Goal: Complete application form: Complete application form

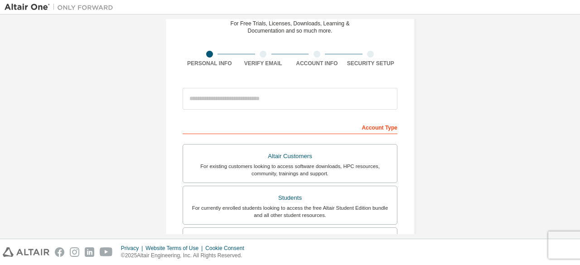
scroll to position [86, 0]
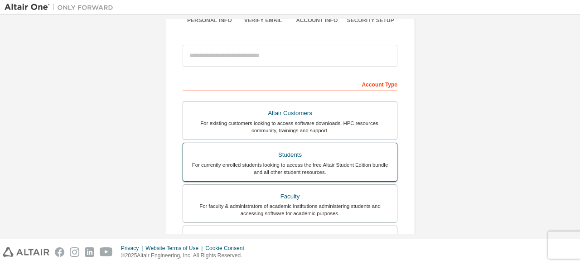
click at [277, 161] on div "For currently enrolled students looking to access the free Altair Student Editi…" at bounding box center [289, 168] width 203 height 14
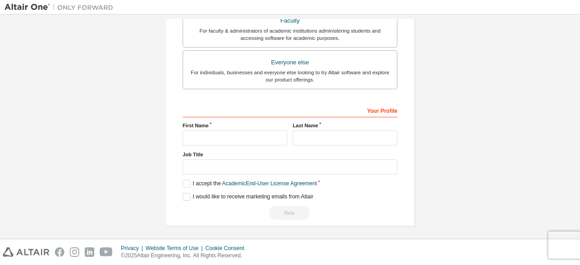
scroll to position [285, 0]
click at [257, 137] on input "text" at bounding box center [234, 138] width 105 height 15
type input "**********"
click at [304, 136] on input "text" at bounding box center [345, 138] width 105 height 15
type input "********"
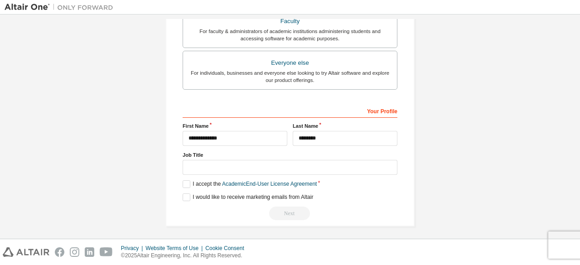
click at [185, 186] on div "**********" at bounding box center [289, 161] width 215 height 117
click at [184, 185] on label "I accept the Academic End-User License Agreement" at bounding box center [249, 184] width 134 height 8
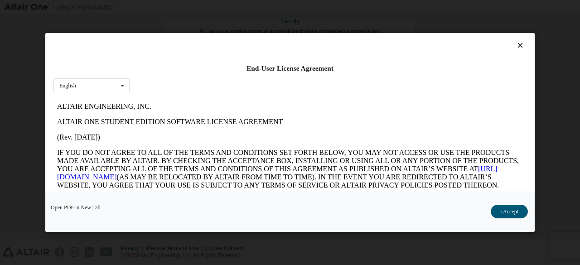
scroll to position [0, 0]
click at [121, 86] on icon at bounding box center [122, 86] width 11 height 14
click at [111, 96] on div "English" at bounding box center [91, 100] width 75 height 14
click at [509, 215] on button "I Accept" at bounding box center [508, 212] width 37 height 14
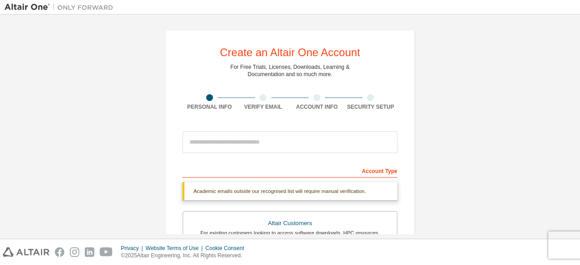
scroll to position [24, 0]
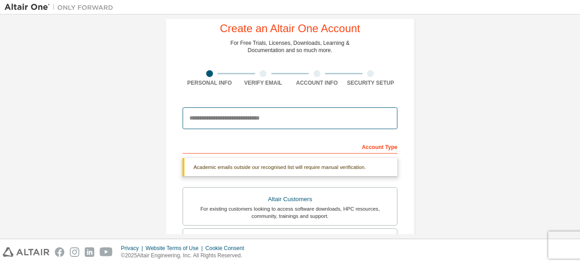
click at [303, 119] on input "email" at bounding box center [289, 118] width 215 height 22
type input "**********"
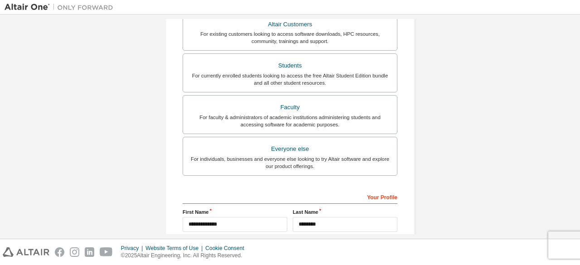
scroll to position [285, 0]
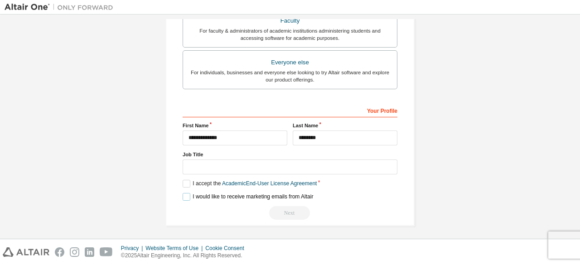
click at [186, 194] on label "I would like to receive marketing emails from Altair" at bounding box center [247, 197] width 130 height 8
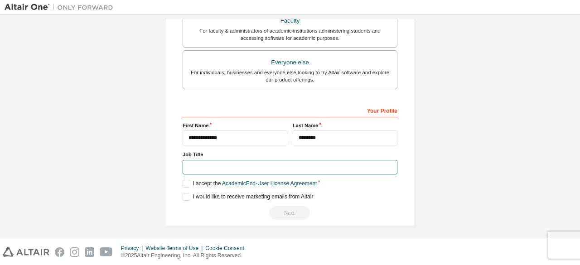
click at [302, 164] on input "text" at bounding box center [289, 167] width 215 height 15
click at [288, 165] on input "*****" at bounding box center [289, 167] width 215 height 15
type input "*"
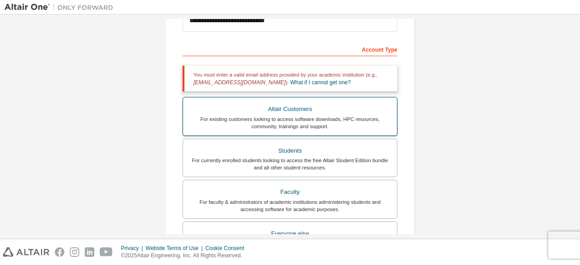
scroll to position [106, 0]
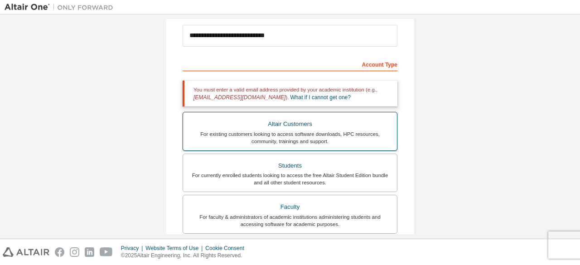
click at [310, 132] on div "For existing customers looking to access software downloads, HPC resources, com…" at bounding box center [289, 137] width 203 height 14
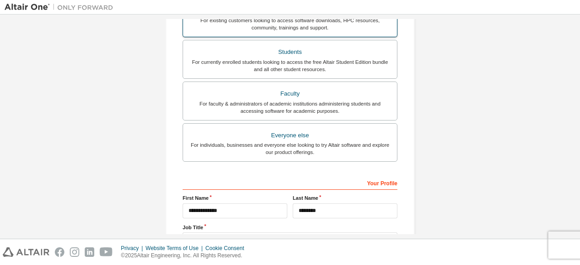
scroll to position [330, 0]
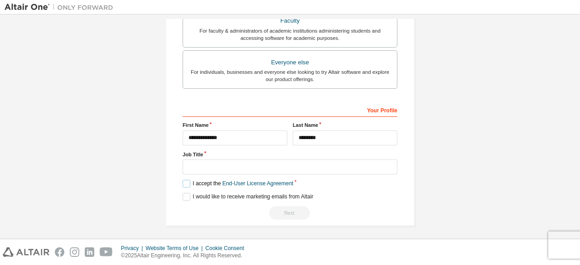
click at [185, 180] on label "I accept the End-User License Agreement" at bounding box center [237, 184] width 110 height 8
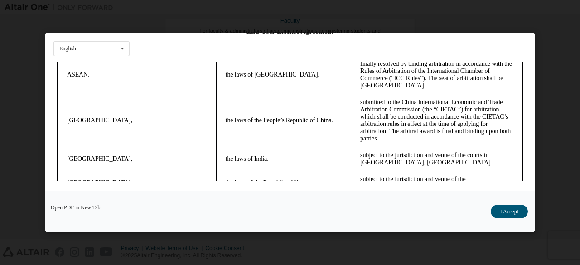
scroll to position [2439, 0]
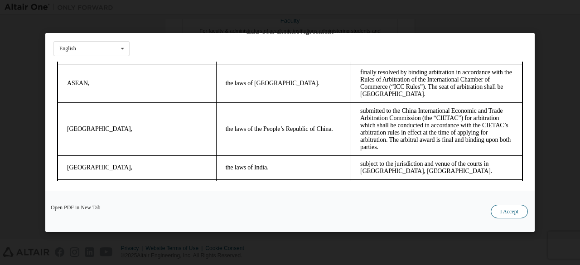
drag, startPoint x: 95, startPoint y: 206, endPoint x: 507, endPoint y: 216, distance: 412.2
click at [507, 216] on button "I Accept" at bounding box center [508, 212] width 37 height 14
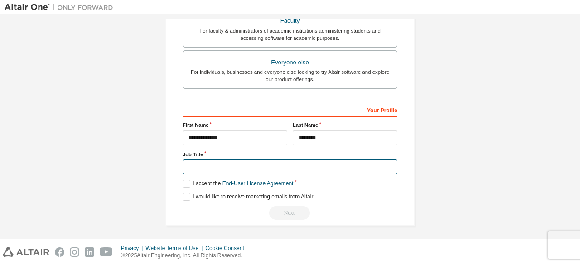
click at [281, 160] on input "text" at bounding box center [289, 166] width 215 height 15
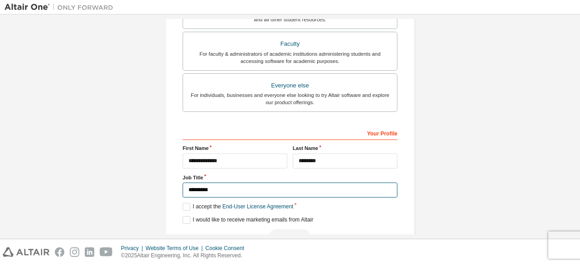
scroll to position [330, 0]
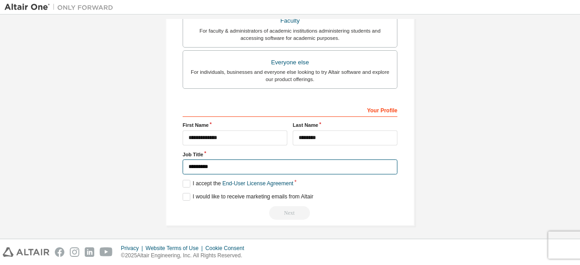
type input "*********"
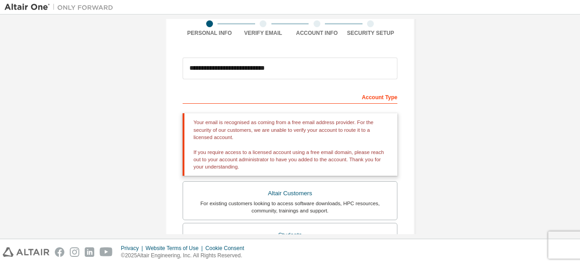
scroll to position [69, 0]
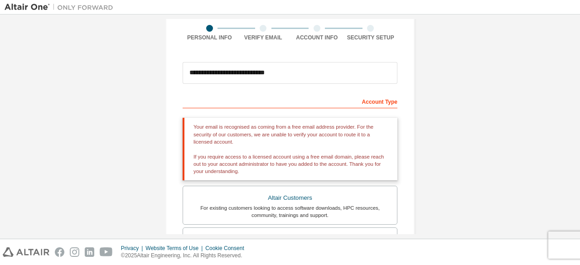
click at [383, 100] on div "Account Type" at bounding box center [289, 101] width 215 height 14
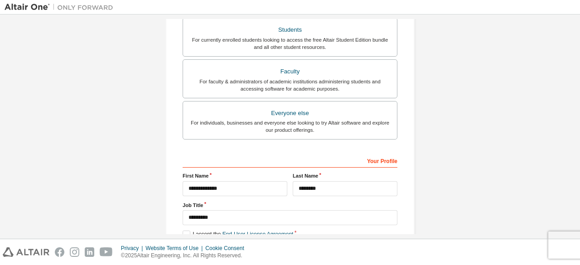
scroll to position [330, 0]
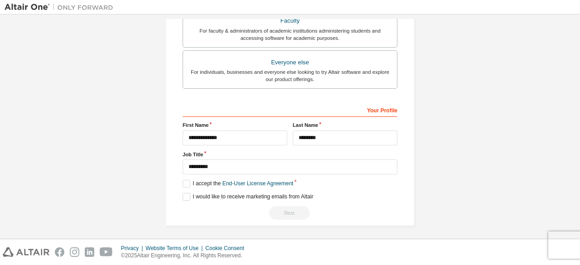
click at [284, 209] on div "Next" at bounding box center [289, 213] width 215 height 14
click at [283, 209] on div "Next" at bounding box center [289, 213] width 215 height 14
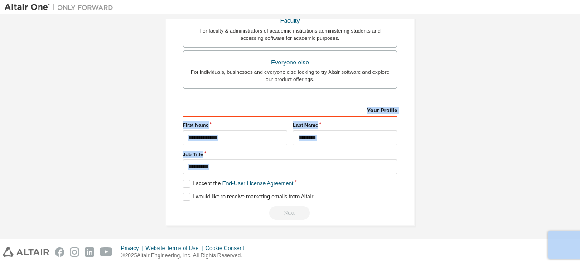
drag, startPoint x: 283, startPoint y: 209, endPoint x: 354, endPoint y: 91, distance: 137.5
click at [354, 91] on div "Account Type Please select Altair Customers only if you are trying to access an…" at bounding box center [289, 26] width 215 height 386
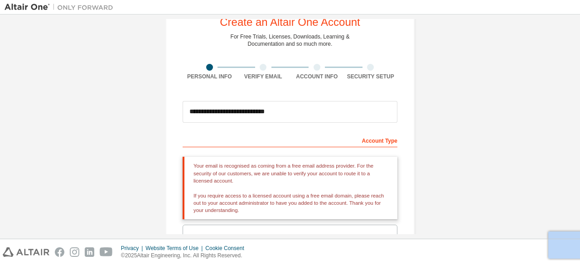
scroll to position [31, 0]
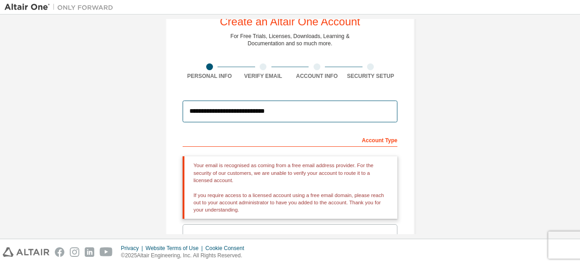
click at [292, 106] on input "**********" at bounding box center [289, 112] width 215 height 22
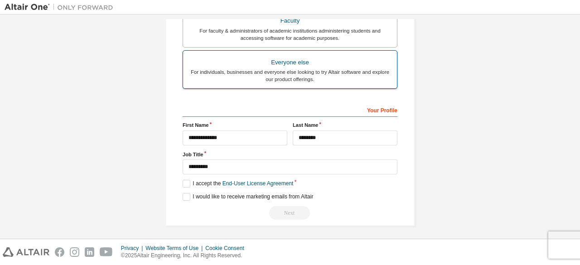
scroll to position [0, 0]
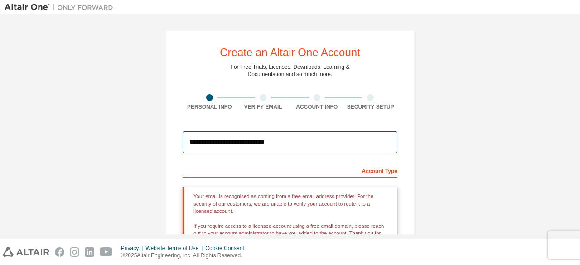
drag, startPoint x: 297, startPoint y: 142, endPoint x: 57, endPoint y: 160, distance: 241.1
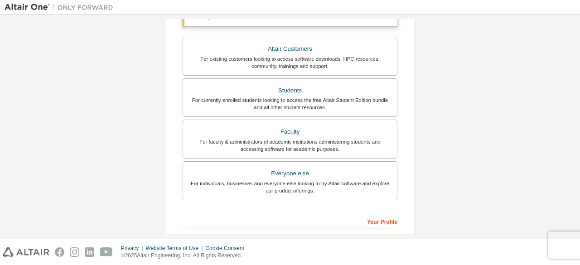
scroll to position [182, 0]
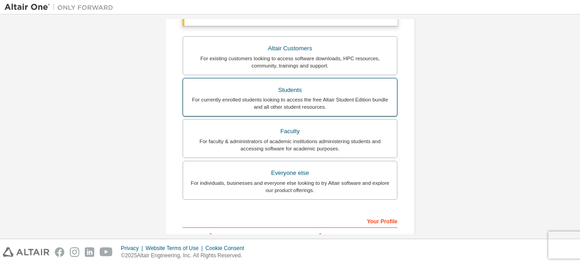
click at [230, 95] on div "Students" at bounding box center [289, 90] width 203 height 13
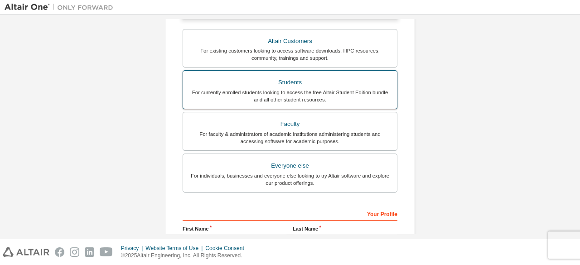
scroll to position [285, 0]
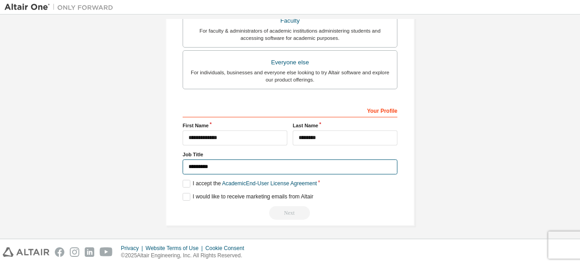
drag, startPoint x: 235, startPoint y: 170, endPoint x: 125, endPoint y: 164, distance: 109.7
type input "*********"
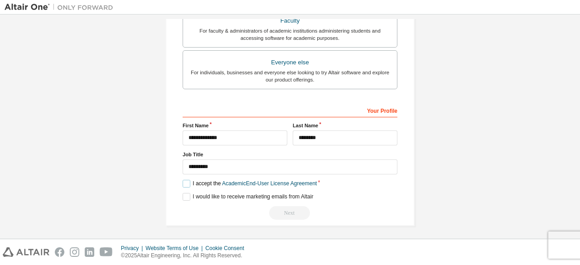
click at [182, 182] on label "I accept the Academic End-User License Agreement" at bounding box center [249, 184] width 134 height 8
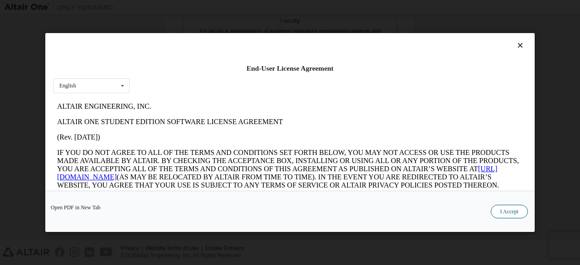
scroll to position [0, 0]
click at [506, 211] on button "I Accept" at bounding box center [508, 212] width 37 height 14
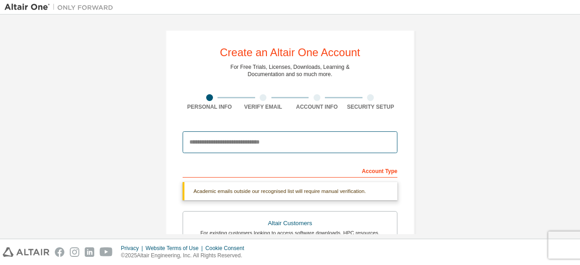
click at [264, 148] on input "email" at bounding box center [289, 142] width 215 height 22
type input "*"
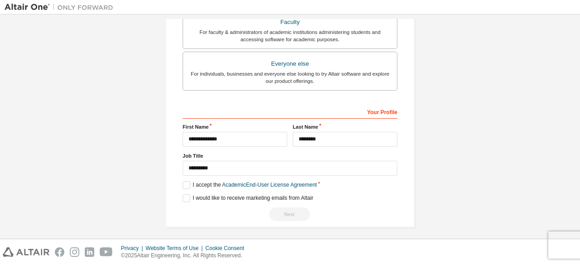
scroll to position [285, 0]
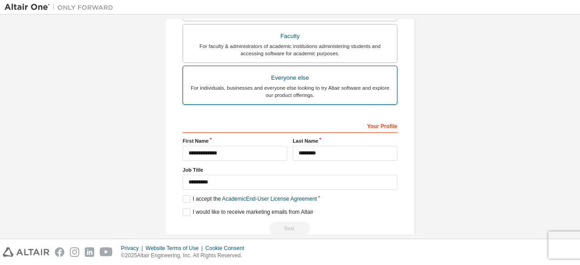
scroll to position [0, 0]
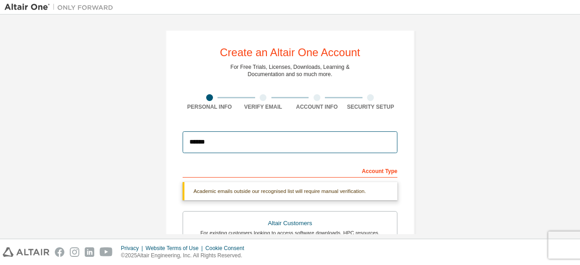
click at [245, 147] on input "******" at bounding box center [289, 142] width 215 height 22
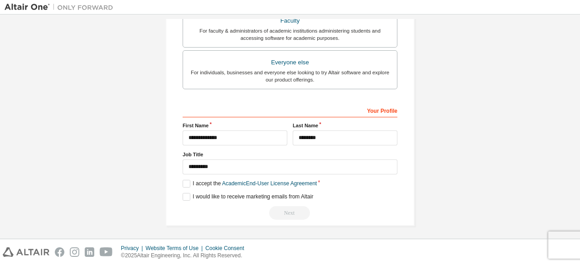
type input "**********"
click at [287, 208] on div "Next" at bounding box center [289, 213] width 215 height 14
drag, startPoint x: 294, startPoint y: 212, endPoint x: 288, endPoint y: 221, distance: 10.1
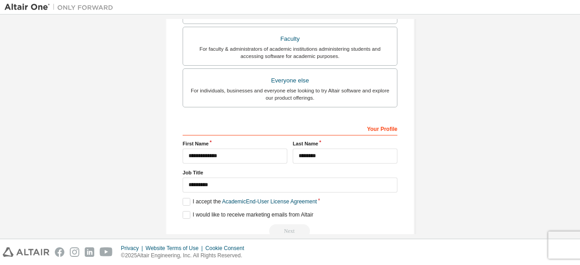
click at [274, 68] on label "Everyone else For individuals, businesses and everyone else looking to try Alta…" at bounding box center [289, 87] width 215 height 39
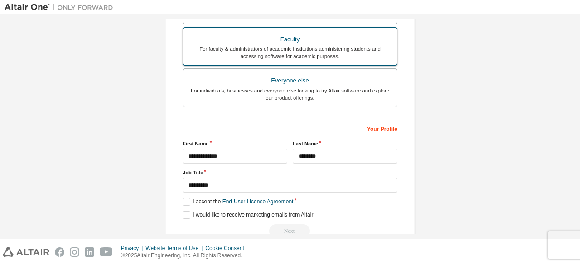
click at [274, 63] on label "Faculty For faculty & administrators of academic institutions administering stu…" at bounding box center [289, 46] width 215 height 39
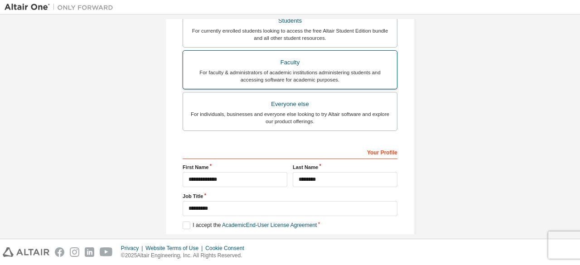
scroll to position [267, 0]
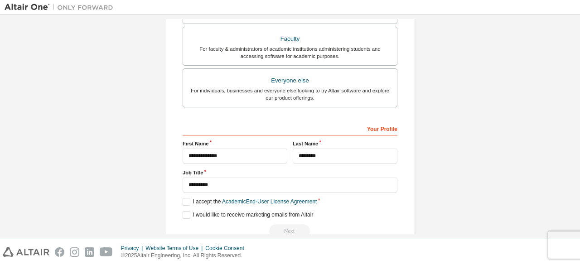
click at [275, 110] on div "**********" at bounding box center [289, 67] width 215 height 342
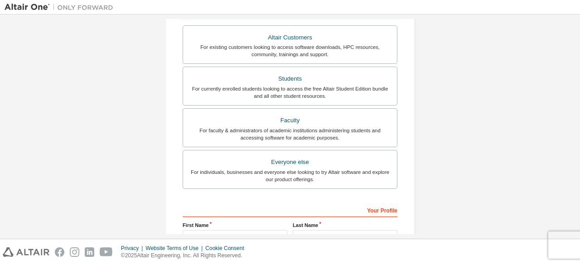
scroll to position [182, 0]
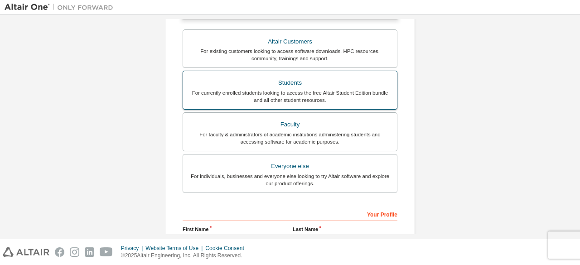
click at [273, 79] on div "Students" at bounding box center [289, 83] width 203 height 13
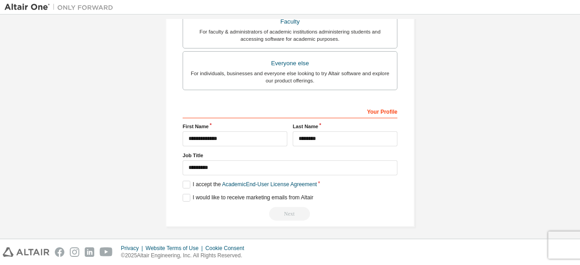
scroll to position [284, 0]
click at [190, 184] on label "I accept the Academic End-User License Agreement" at bounding box center [249, 185] width 134 height 8
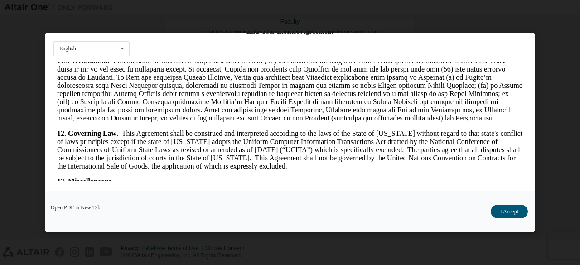
scroll to position [1513, 0]
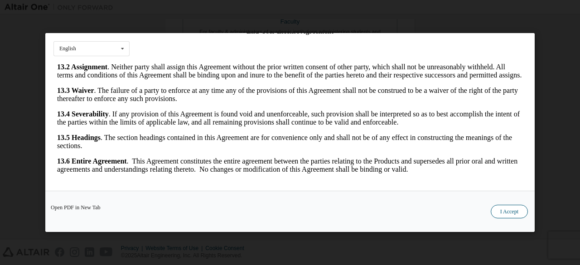
click at [519, 211] on button "I Accept" at bounding box center [508, 212] width 37 height 14
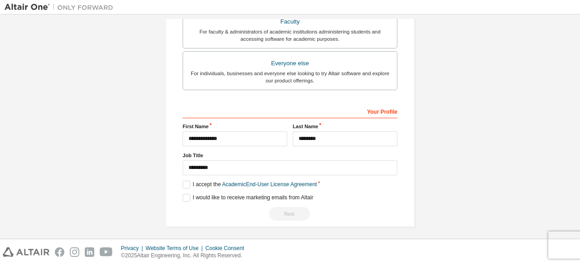
scroll to position [285, 0]
drag, startPoint x: 574, startPoint y: 238, endPoint x: 554, endPoint y: 248, distance: 22.5
click at [554, 248] on div "Privacy Website Terms of Use Cookie Consent © 2025 Altair Engineering, Inc. All…" at bounding box center [290, 252] width 580 height 26
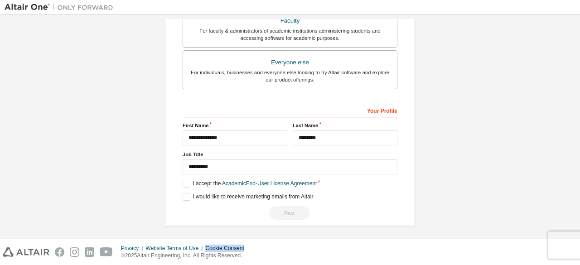
click at [554, 248] on div "Privacy Website Terms of Use Cookie Consent © 2025 Altair Engineering, Inc. All…" at bounding box center [290, 252] width 580 height 26
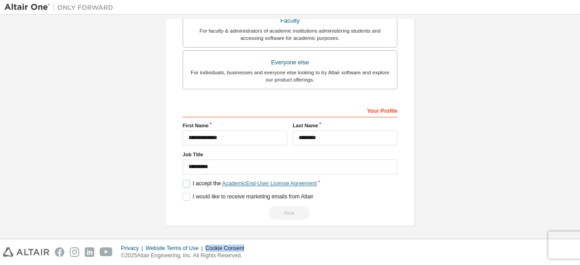
drag, startPoint x: 261, startPoint y: 181, endPoint x: 234, endPoint y: 181, distance: 26.7
click at [234, 181] on link "Academic End-User License Agreement" at bounding box center [269, 183] width 95 height 6
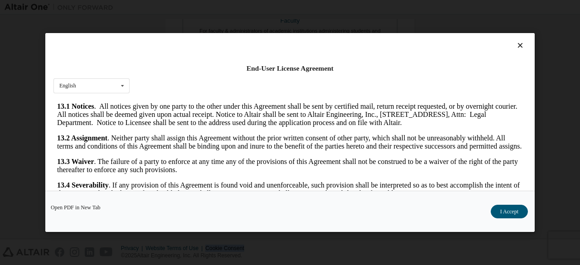
scroll to position [1513, 0]
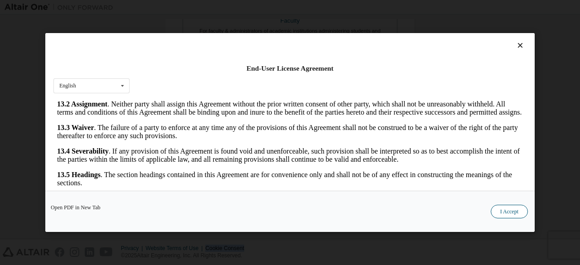
click at [508, 209] on button "I Accept" at bounding box center [508, 212] width 37 height 14
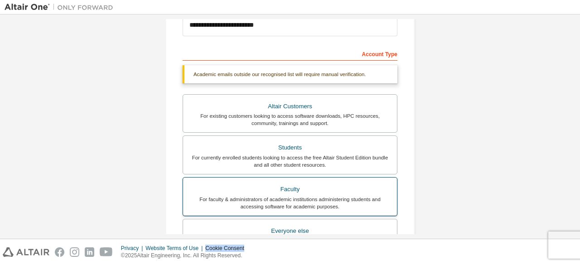
scroll to position [159, 0]
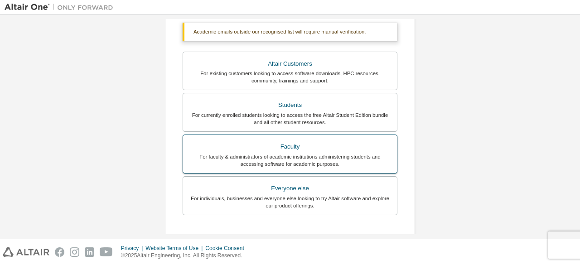
click at [241, 182] on div "Everyone else" at bounding box center [289, 188] width 203 height 13
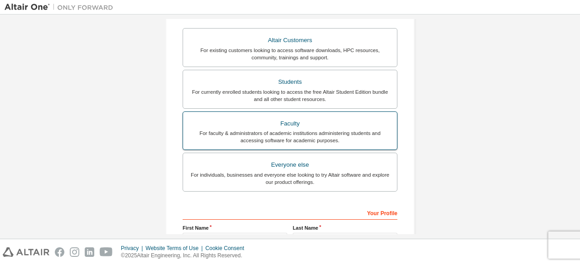
scroll to position [262, 0]
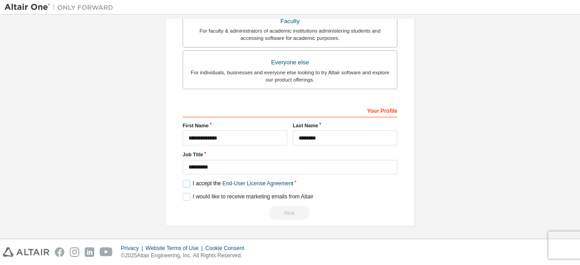
click at [188, 181] on label "I accept the End-User License Agreement" at bounding box center [237, 184] width 110 height 8
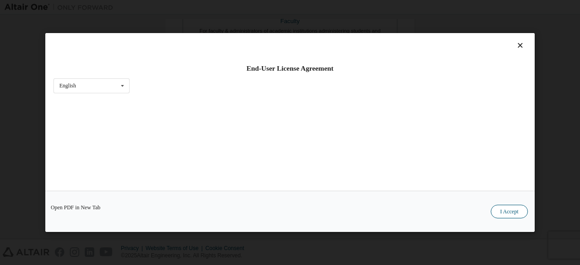
click at [512, 211] on button "I Accept" at bounding box center [508, 212] width 37 height 14
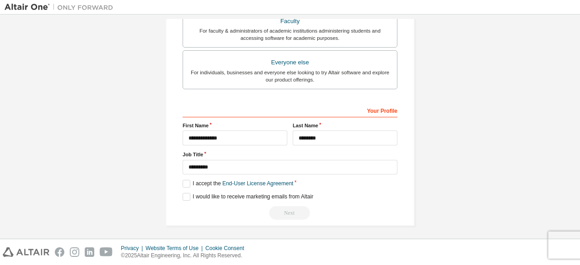
click at [293, 206] on div "Next" at bounding box center [289, 213] width 215 height 14
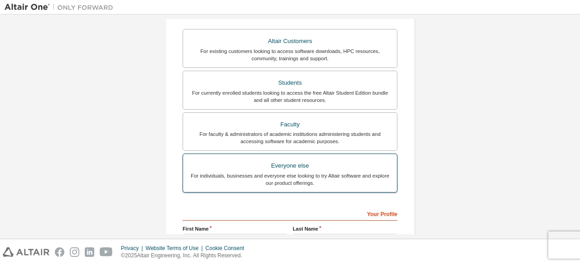
scroll to position [140, 0]
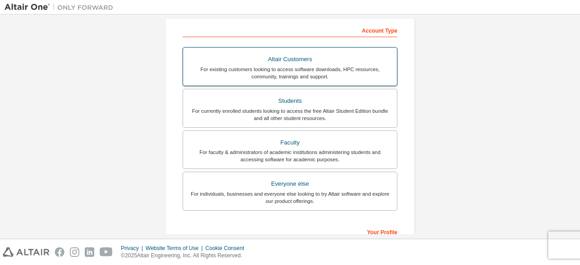
click at [312, 73] on div "For existing customers looking to access software downloads, HPC resources, com…" at bounding box center [289, 73] width 203 height 14
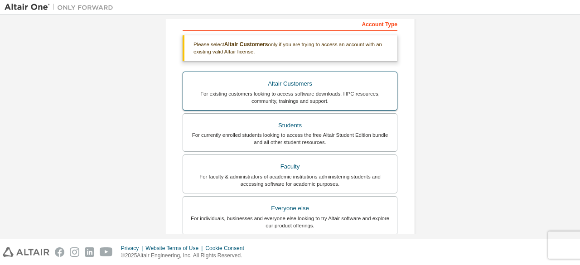
scroll to position [293, 0]
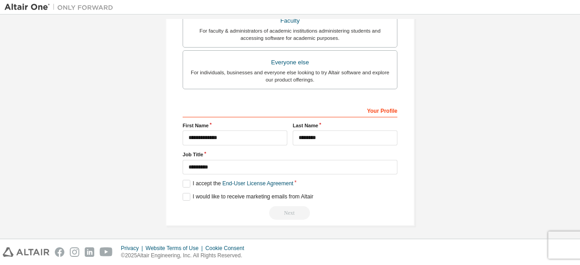
click at [279, 208] on div "Next" at bounding box center [289, 213] width 215 height 14
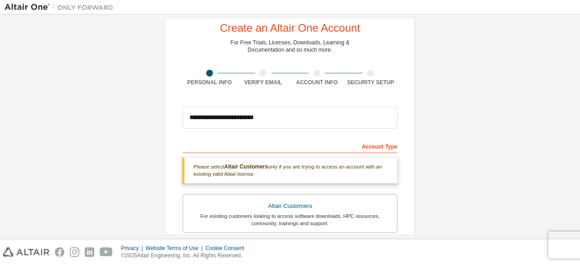
scroll to position [29, 0]
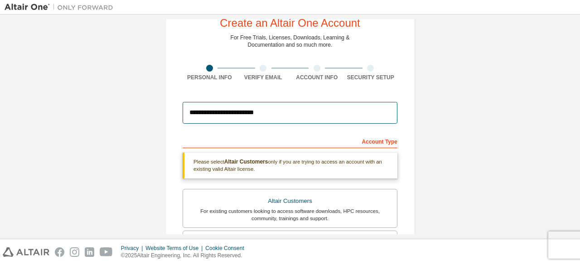
drag, startPoint x: 270, startPoint y: 112, endPoint x: 64, endPoint y: 108, distance: 205.6
click at [64, 108] on div "**********" at bounding box center [290, 245] width 571 height 510
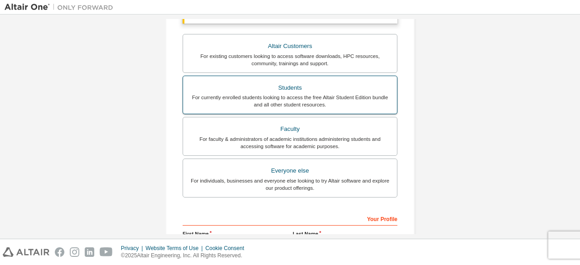
type input "******"
click at [273, 99] on div "For currently enrolled students looking to access the free Altair Student Editi…" at bounding box center [289, 101] width 203 height 14
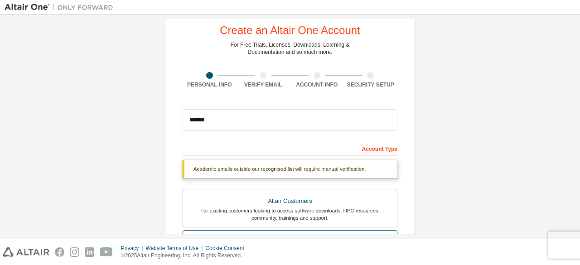
scroll to position [0, 0]
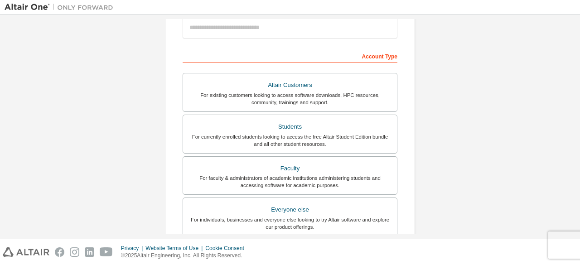
scroll to position [262, 0]
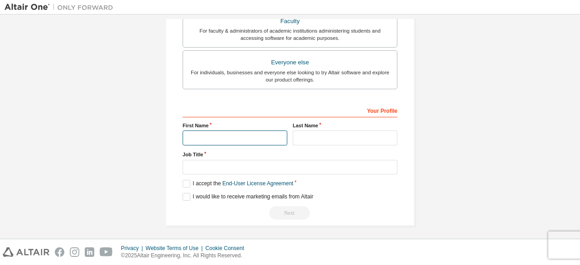
click at [232, 136] on input "text" at bounding box center [234, 137] width 105 height 15
type input "****"
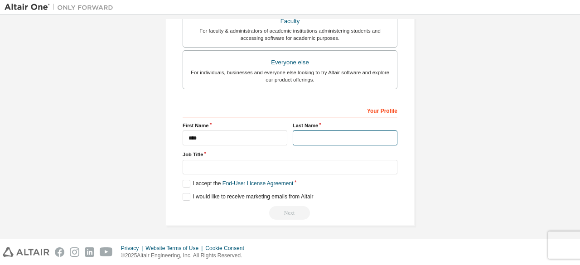
click at [305, 139] on input "text" at bounding box center [345, 137] width 105 height 15
type input "********"
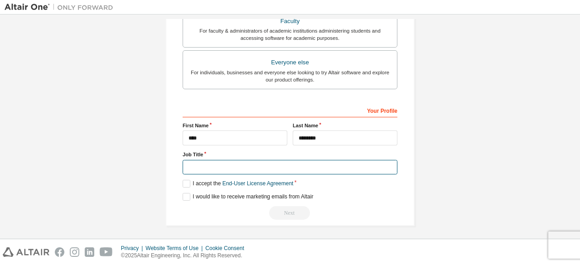
click at [291, 160] on input "text" at bounding box center [289, 167] width 215 height 15
type input "*"
type input "*******"
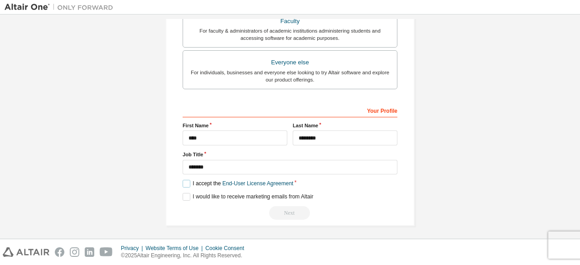
click at [186, 182] on label "I accept the End-User License Agreement" at bounding box center [237, 184] width 110 height 8
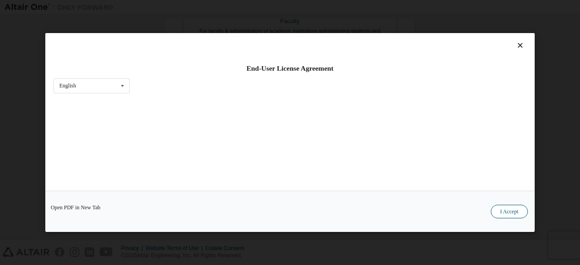
click at [511, 211] on button "I Accept" at bounding box center [508, 212] width 37 height 14
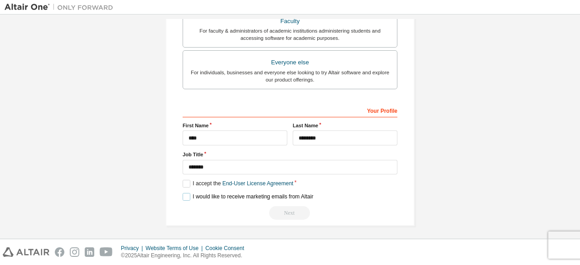
click at [185, 197] on label "I would like to receive marketing emails from Altair" at bounding box center [247, 197] width 130 height 8
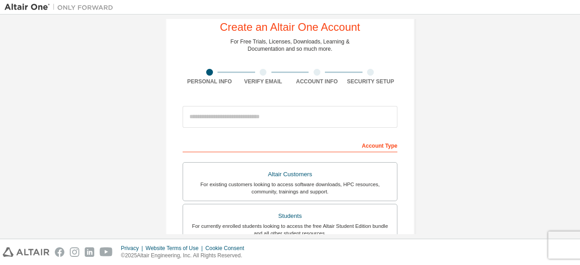
scroll to position [117, 0]
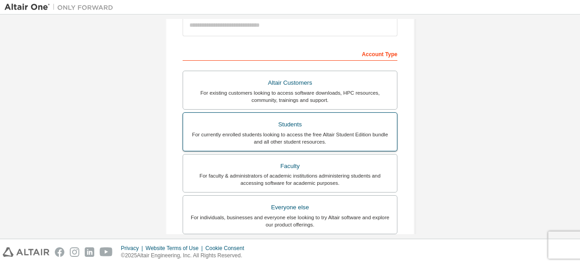
click at [291, 126] on div "Students" at bounding box center [289, 124] width 203 height 13
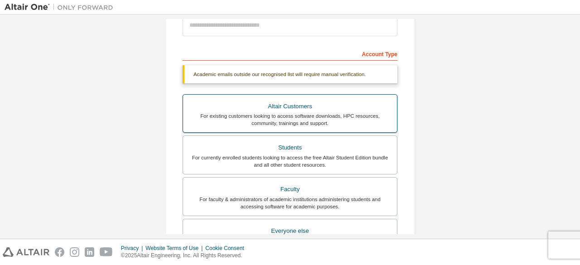
click at [271, 109] on div "Altair Customers" at bounding box center [289, 106] width 203 height 13
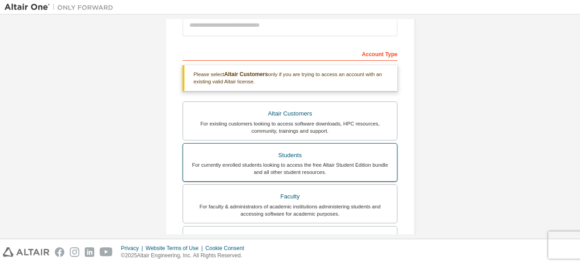
click at [276, 159] on div "Students" at bounding box center [289, 155] width 203 height 13
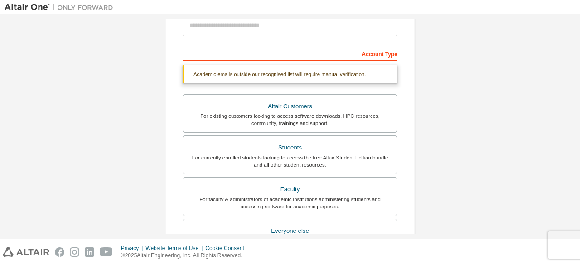
scroll to position [56, 0]
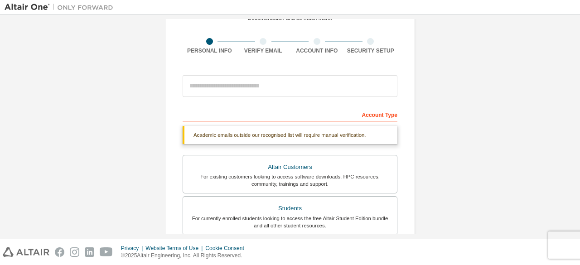
click at [283, 69] on div "Create an Altair One Account For Free Trials, Licenses, Downloads, Learning & D…" at bounding box center [289, 214] width 249 height 481
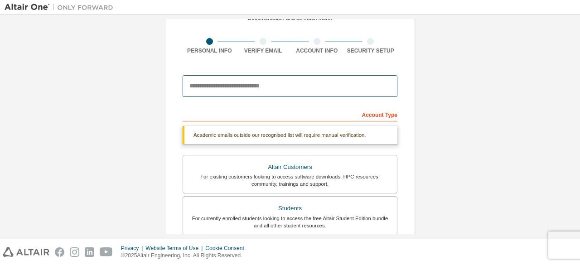
click at [281, 84] on input "email" at bounding box center [289, 86] width 215 height 22
type input "******"
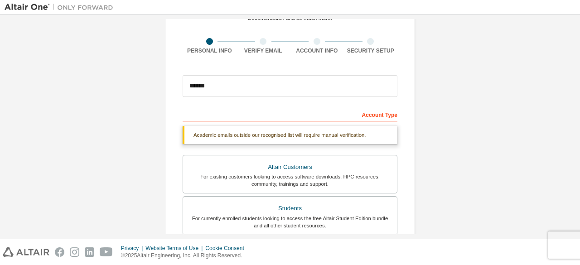
click at [288, 103] on form "This is a federated email. No need to register a new account. You should be abl…" at bounding box center [289, 260] width 215 height 378
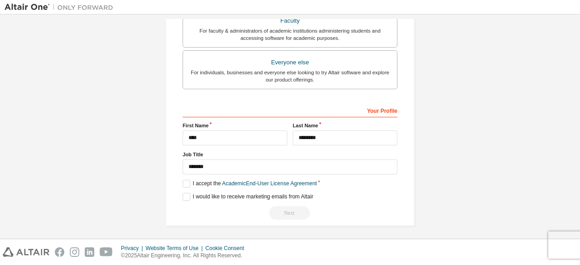
click at [298, 208] on div "Next" at bounding box center [289, 213] width 215 height 14
click at [184, 184] on label "I accept the Academic End-User License Agreement" at bounding box center [249, 184] width 134 height 8
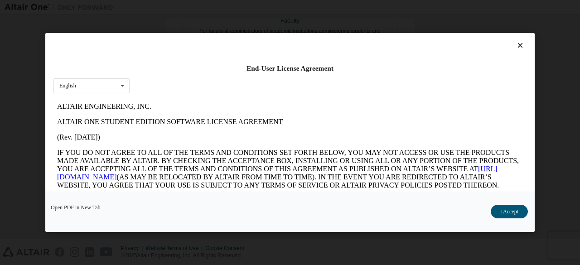
scroll to position [0, 0]
click at [499, 212] on button "I Accept" at bounding box center [508, 212] width 37 height 14
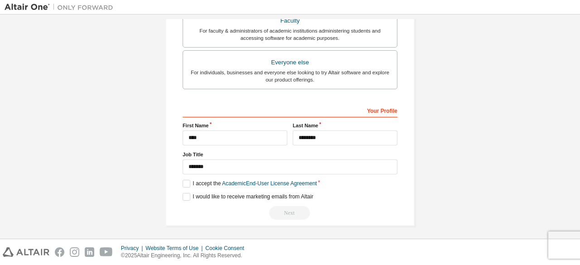
click at [289, 206] on div "Next" at bounding box center [289, 213] width 215 height 14
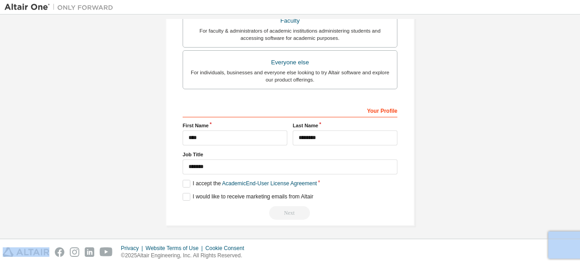
click at [289, 206] on div "Next" at bounding box center [289, 213] width 215 height 14
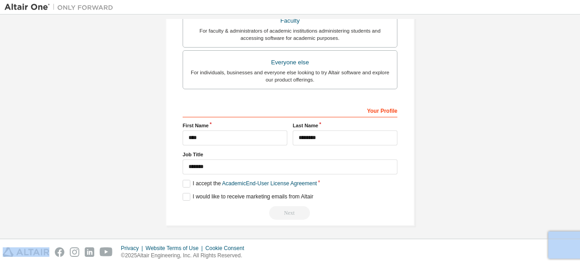
click at [289, 206] on div "Next" at bounding box center [289, 213] width 215 height 14
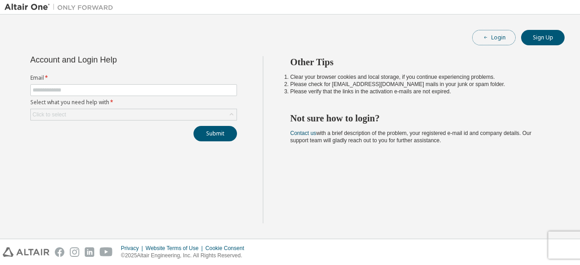
click at [485, 33] on button "Login" at bounding box center [493, 37] width 43 height 15
